Goal: Check status

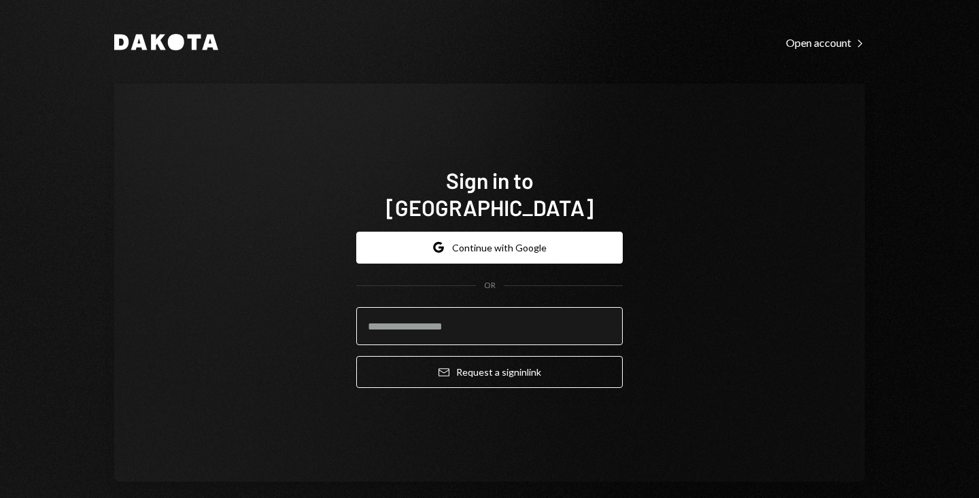
click at [425, 313] on input "email" at bounding box center [489, 326] width 266 height 38
type input "**********"
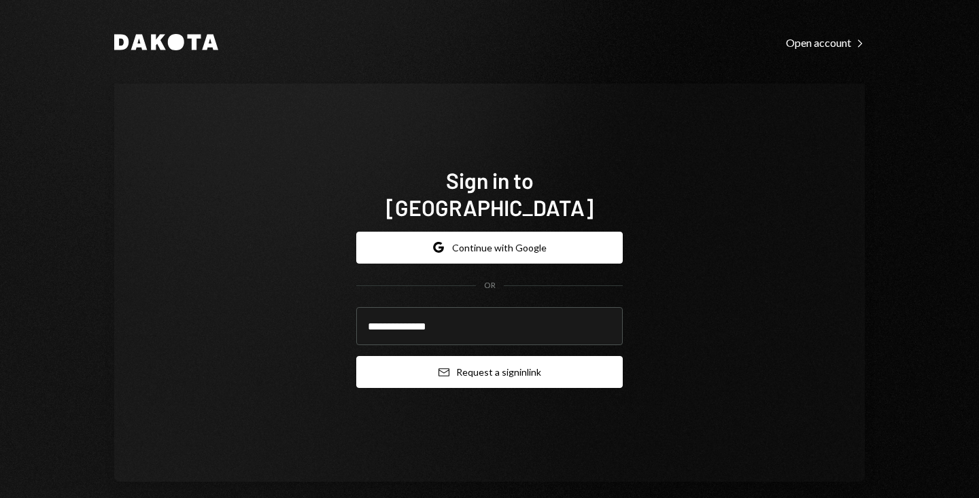
click at [468, 367] on button "Email Request a sign in link" at bounding box center [489, 372] width 266 height 32
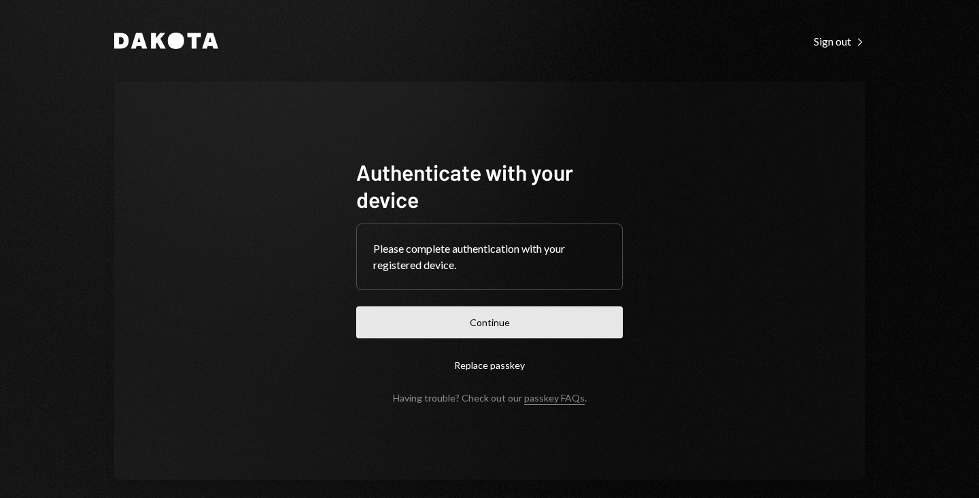
click at [506, 330] on button "Continue" at bounding box center [489, 323] width 266 height 32
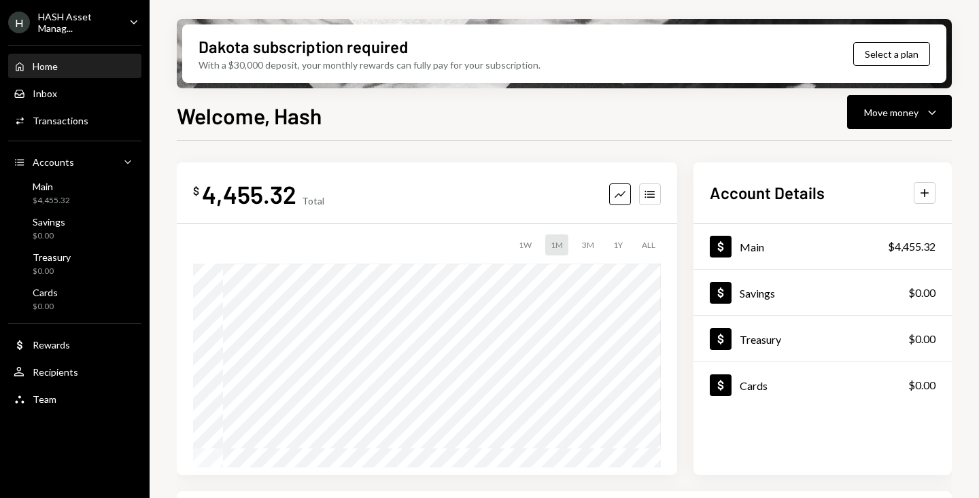
click at [688, 258] on div "$ 4,455.32 Total Graph Accounts 1W 1M 3M 1Y ALL $67.83 [DATE] Account Details P…" at bounding box center [564, 318] width 775 height 313
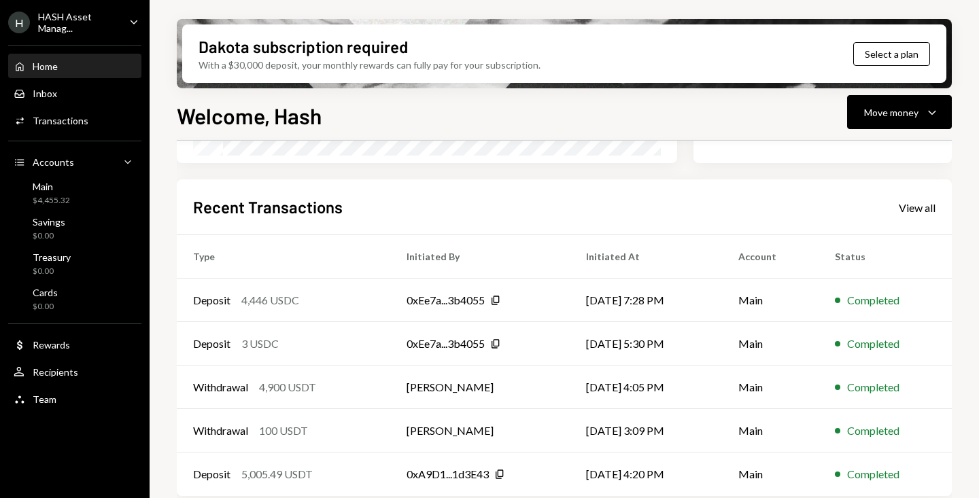
scroll to position [321, 0]
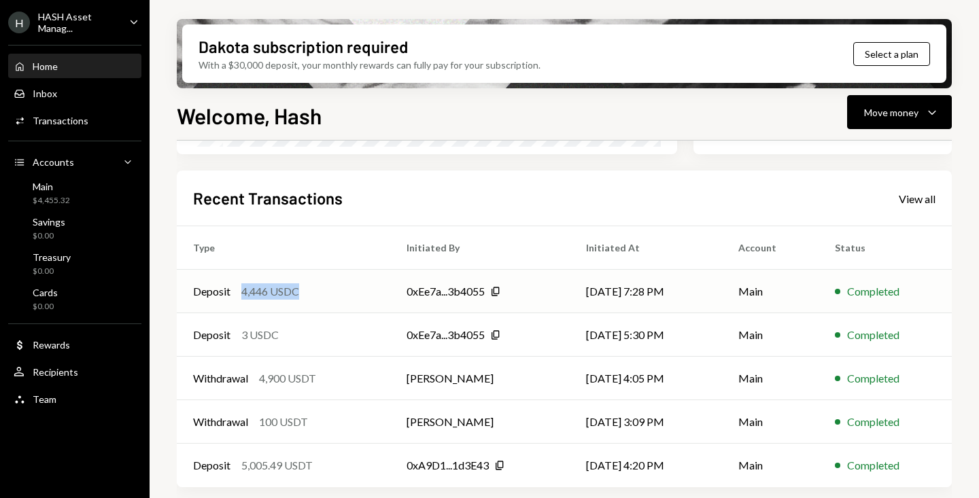
copy div "4,446 USDC"
drag, startPoint x: 308, startPoint y: 291, endPoint x: 243, endPoint y: 292, distance: 65.3
click at [243, 292] on div "Deposit 4,446 USDC" at bounding box center [283, 291] width 181 height 16
